Goal: Use online tool/utility: Utilize a website feature to perform a specific function

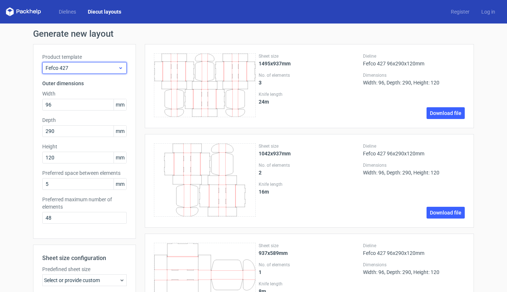
click at [119, 69] on icon at bounding box center [121, 68] width 6 height 6
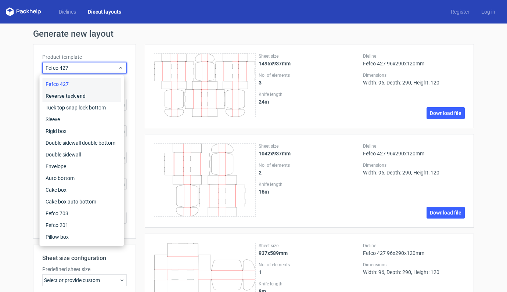
click at [63, 97] on div "Reverse tuck end" at bounding box center [82, 96] width 79 height 12
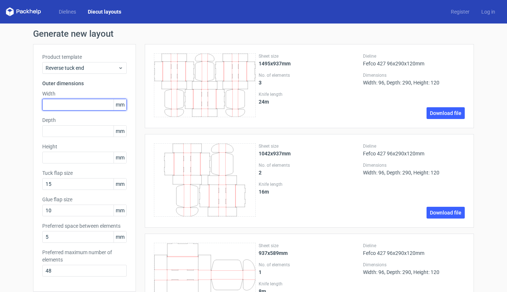
click at [68, 100] on input "text" at bounding box center [84, 105] width 84 height 12
type input "100"
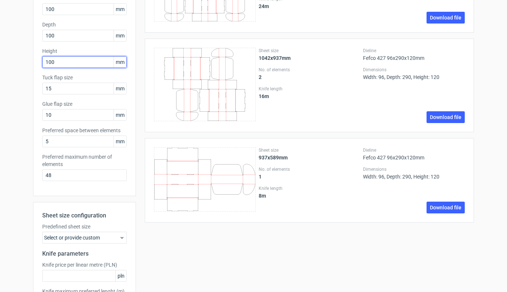
scroll to position [156, 0]
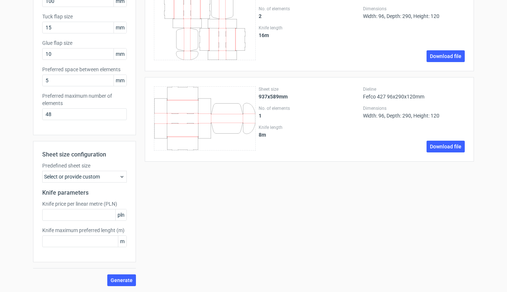
click at [122, 176] on div "Select or provide custom" at bounding box center [84, 177] width 84 height 12
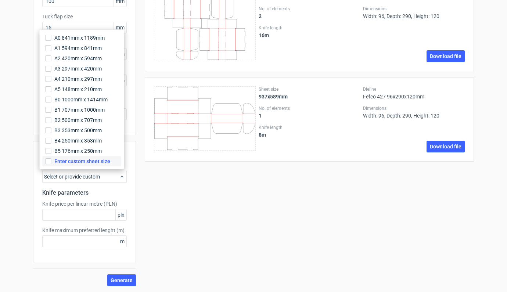
click at [84, 162] on span "Enter custom sheet size" at bounding box center [82, 160] width 56 height 7
click at [51, 162] on input "Enter custom sheet size" at bounding box center [49, 161] width 6 height 6
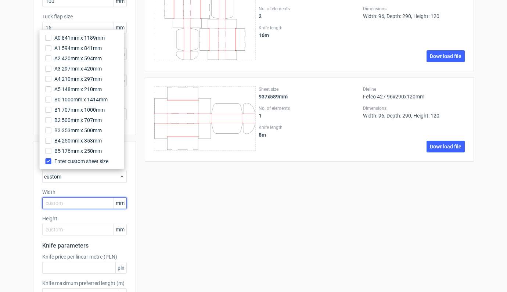
click at [51, 199] on input "text" at bounding box center [84, 203] width 84 height 12
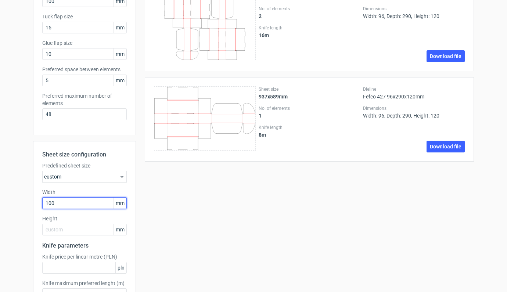
type input "1000"
type input "700"
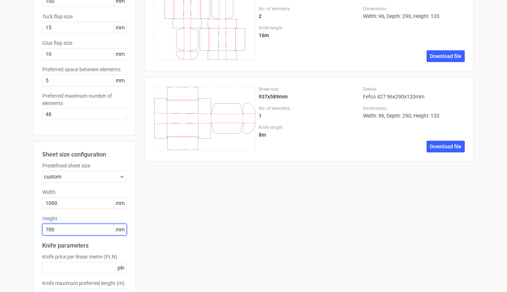
scroll to position [209, 0]
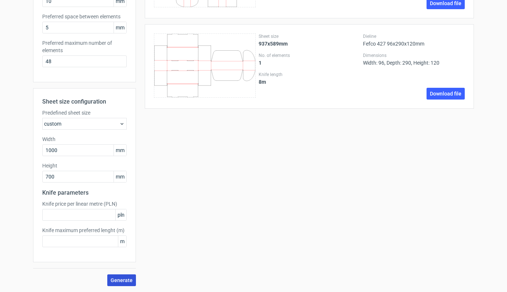
click at [125, 278] on span "Generate" at bounding box center [121, 279] width 22 height 5
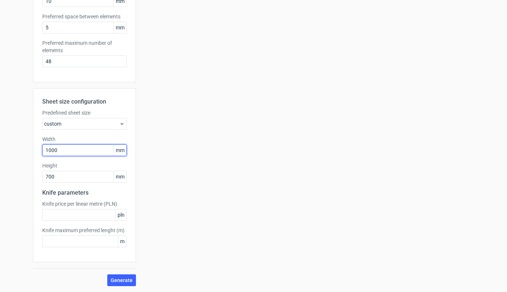
click at [83, 151] on input "1000" at bounding box center [84, 150] width 84 height 12
type input "700"
drag, startPoint x: 70, startPoint y: 176, endPoint x: 66, endPoint y: 177, distance: 4.4
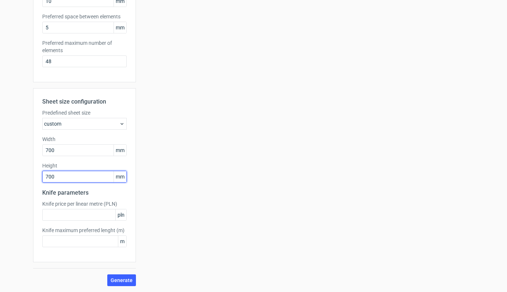
click at [66, 177] on input "700" at bounding box center [84, 177] width 84 height 12
drag, startPoint x: 66, startPoint y: 177, endPoint x: 53, endPoint y: 176, distance: 13.2
click at [53, 176] on input "700" at bounding box center [84, 177] width 84 height 12
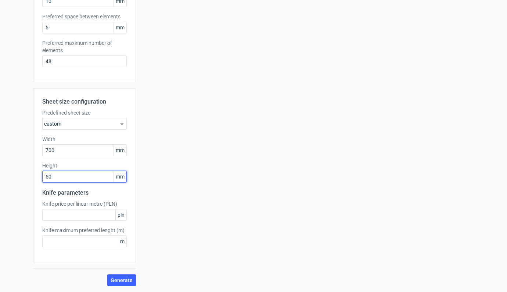
type input "500"
click at [121, 283] on button "Generate" at bounding box center [121, 280] width 29 height 12
drag, startPoint x: 63, startPoint y: 147, endPoint x: 20, endPoint y: 149, distance: 42.6
click at [20, 149] on div "Generate new layout Product template Reverse tuck end Outer dimensions Width 10…" at bounding box center [253, 53] width 507 height 478
type input "1000"
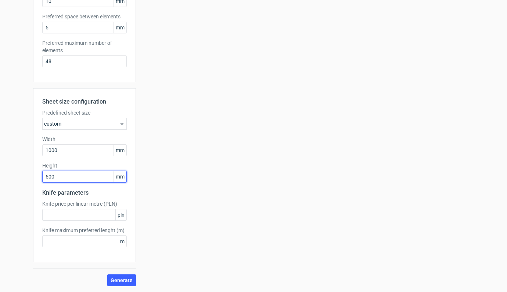
drag, startPoint x: 65, startPoint y: 174, endPoint x: 21, endPoint y: 175, distance: 44.4
click at [21, 175] on div "Generate new layout Product template Reverse tuck end Outer dimensions Width 10…" at bounding box center [253, 53] width 507 height 478
type input "700"
click at [115, 277] on button "Generate" at bounding box center [121, 280] width 29 height 12
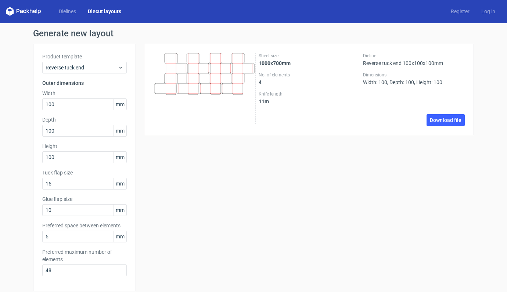
scroll to position [0, 0]
